Goal: Navigation & Orientation: Go to known website

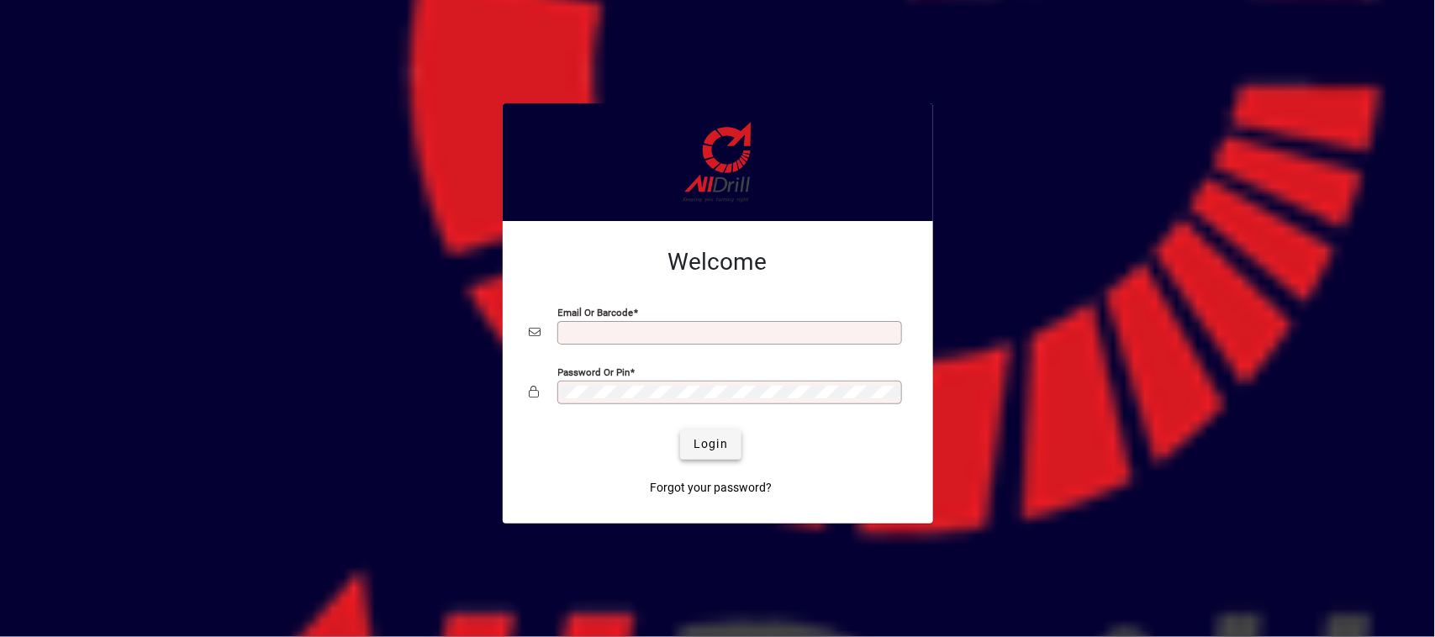
type input "**********"
click at [710, 434] on span "submit" at bounding box center [710, 444] width 61 height 40
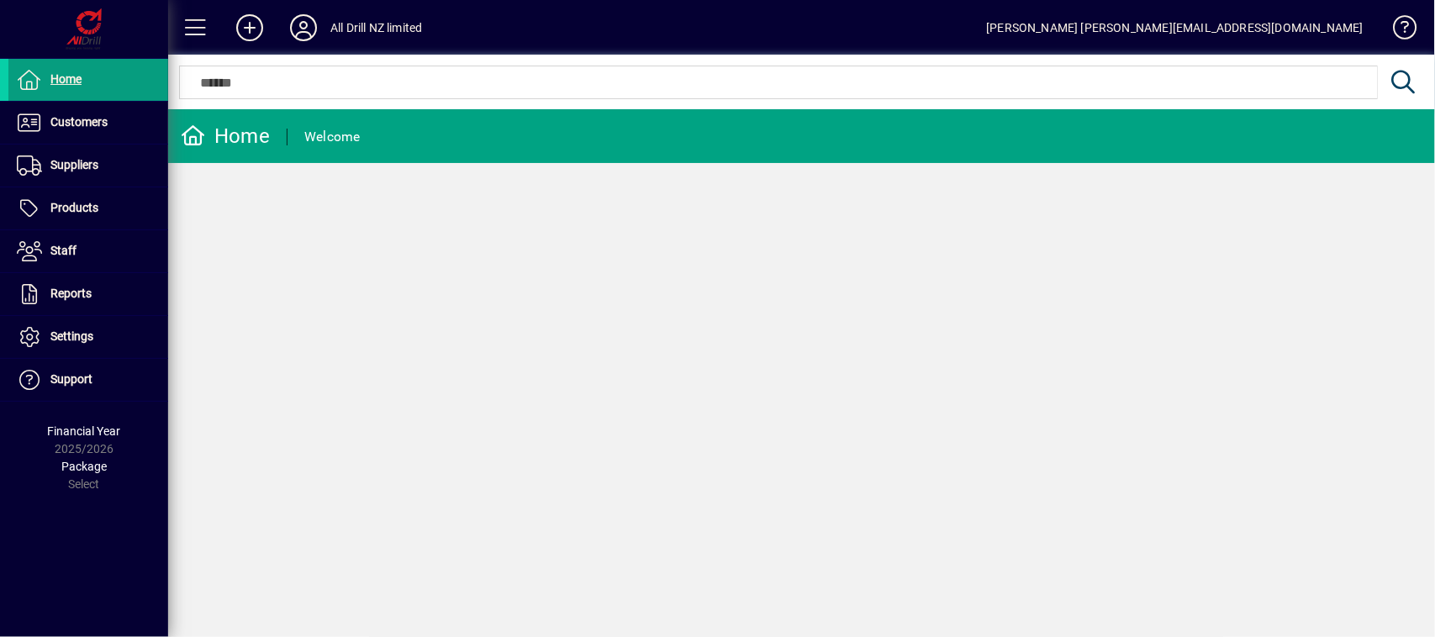
click at [1368, 338] on div "Home Welcome" at bounding box center [801, 373] width 1267 height 528
